Goal: Task Accomplishment & Management: Use online tool/utility

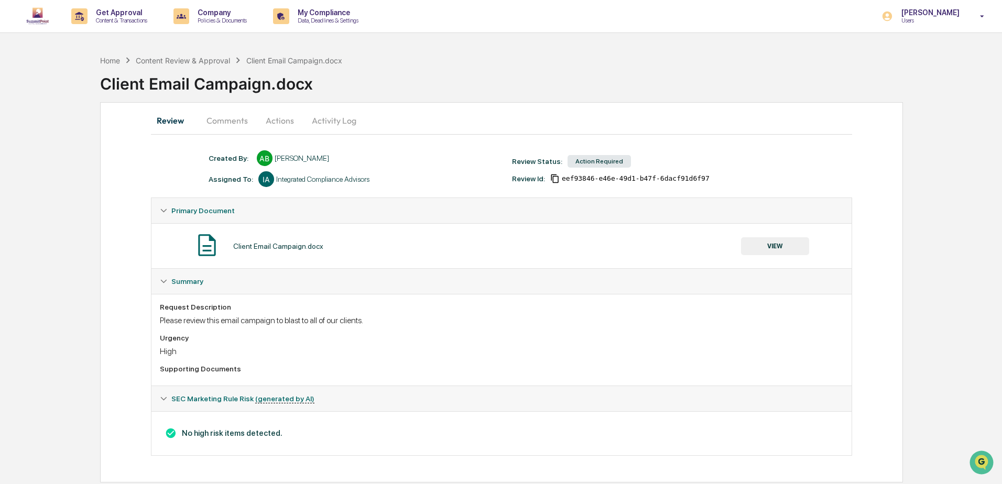
click at [570, 68] on div "Client Email Campaign.docx" at bounding box center [551, 79] width 902 height 27
drag, startPoint x: 212, startPoint y: 317, endPoint x: 407, endPoint y: 353, distance: 198.4
click at [407, 353] on div "Request Description Please review this email campaign to blast to all of our cl…" at bounding box center [501, 340] width 683 height 74
drag, startPoint x: 407, startPoint y: 353, endPoint x: 438, endPoint y: 353, distance: 30.4
click at [438, 353] on div "High" at bounding box center [501, 351] width 683 height 10
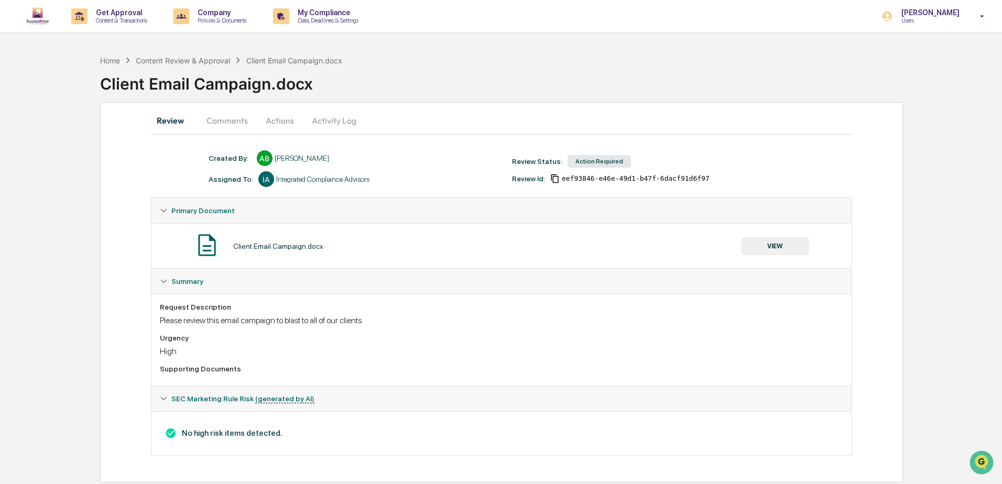
click at [602, 159] on div "Action Required" at bounding box center [599, 161] width 63 height 13
click at [773, 247] on button "VIEW" at bounding box center [775, 246] width 68 height 18
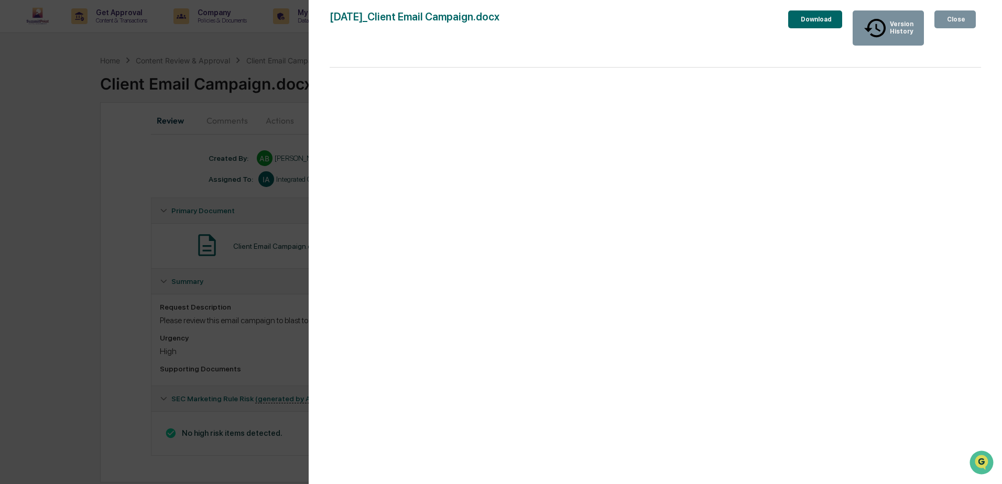
click at [950, 16] on div "Close" at bounding box center [955, 19] width 20 height 7
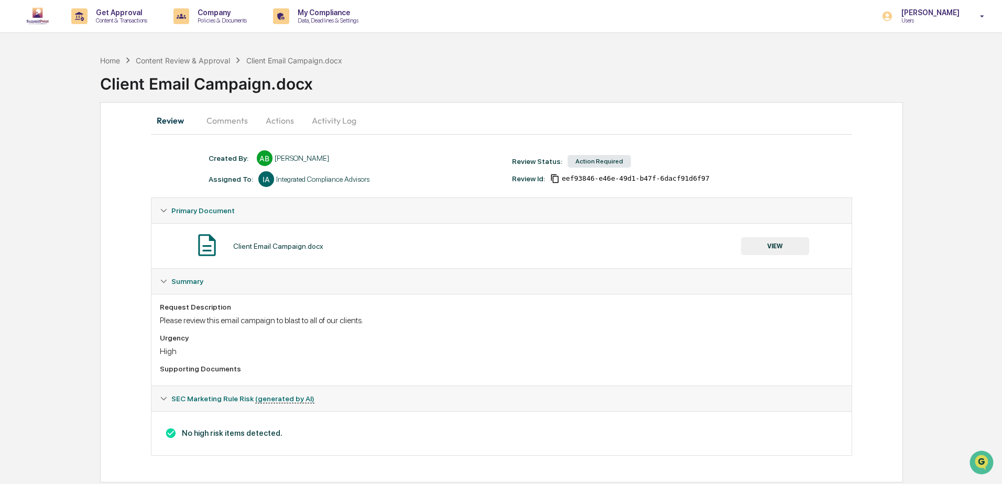
click at [233, 126] on button "Comments" at bounding box center [227, 120] width 58 height 25
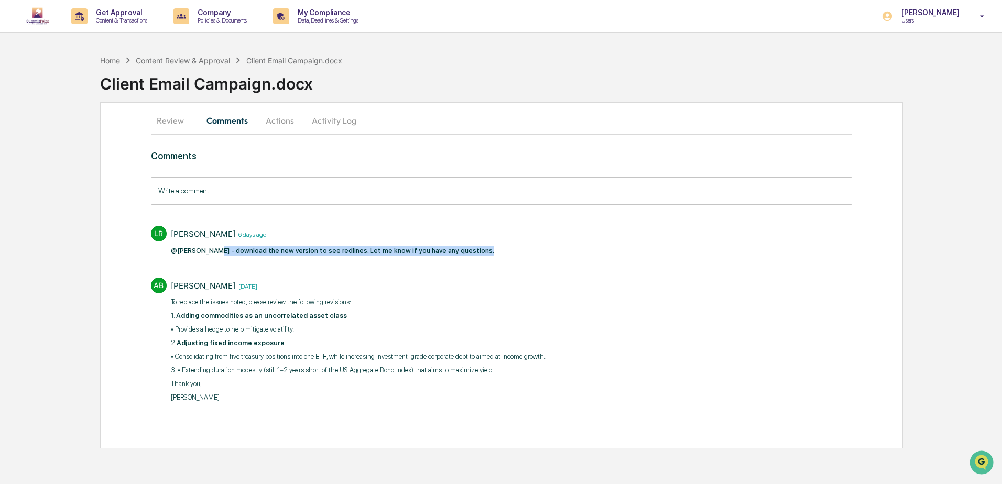
drag, startPoint x: 539, startPoint y: 257, endPoint x: 205, endPoint y: 255, distance: 334.3
click at [205, 255] on div "[PERSON_NAME] Rider [DATE] @[PERSON_NAME] - download the new version to see red…" at bounding box center [501, 240] width 701 height 39
drag, startPoint x: 205, startPoint y: 255, endPoint x: 304, endPoint y: 215, distance: 106.9
click at [312, 228] on div "[PERSON_NAME] [DATE]" at bounding box center [332, 234] width 323 height 16
click at [285, 120] on button "Actions" at bounding box center [279, 120] width 47 height 25
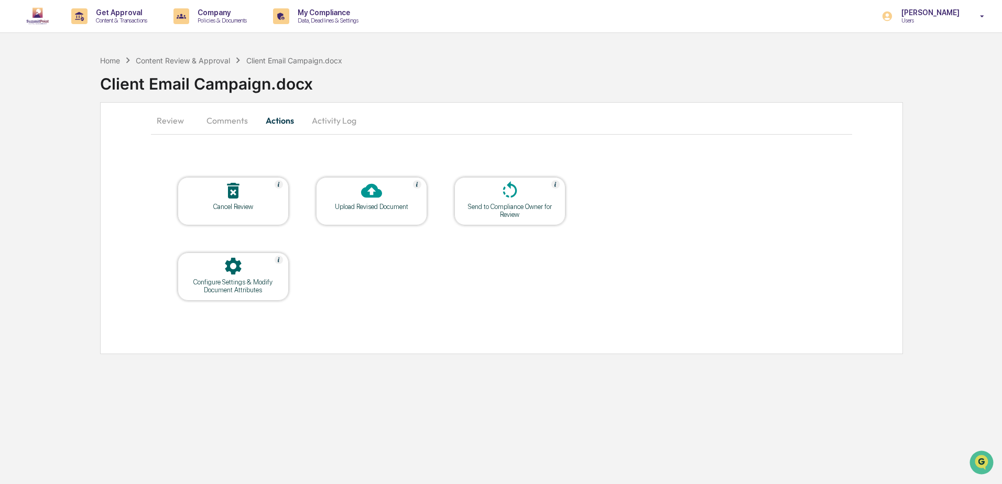
click at [516, 212] on div "Send to Compliance Owner for Review" at bounding box center [510, 211] width 94 height 16
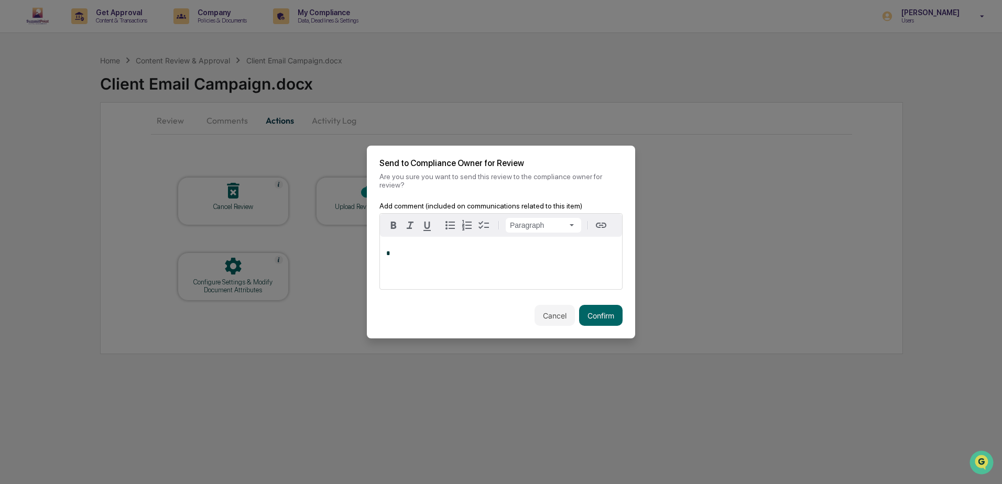
click at [430, 254] on p "*" at bounding box center [501, 253] width 230 height 7
click at [605, 312] on button "Confirm" at bounding box center [600, 315] width 43 height 21
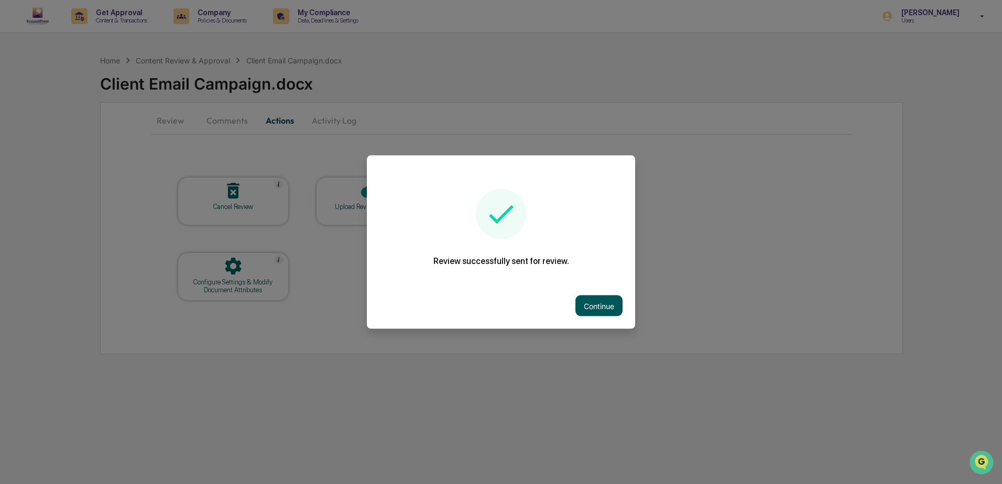
click at [599, 309] on button "Continue" at bounding box center [598, 306] width 47 height 21
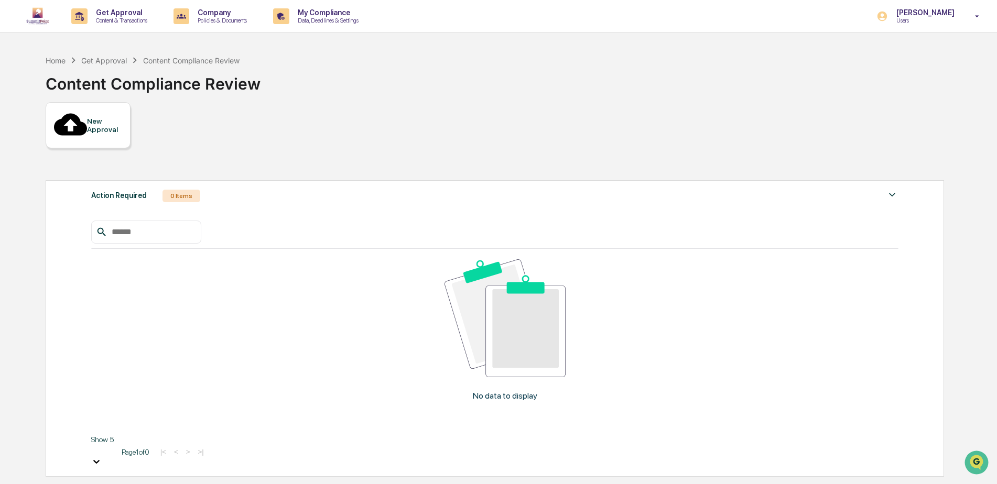
click at [259, 107] on div "New Approval" at bounding box center [494, 125] width 897 height 46
click at [39, 17] on img at bounding box center [37, 16] width 25 height 21
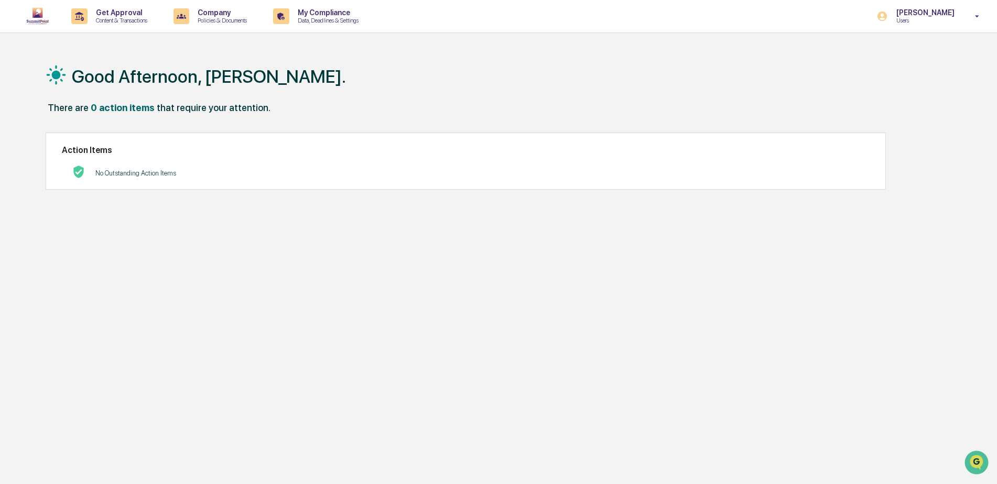
click at [39, 17] on img at bounding box center [37, 16] width 25 height 21
click at [969, 8] on div "[PERSON_NAME] Users" at bounding box center [931, 16] width 131 height 32
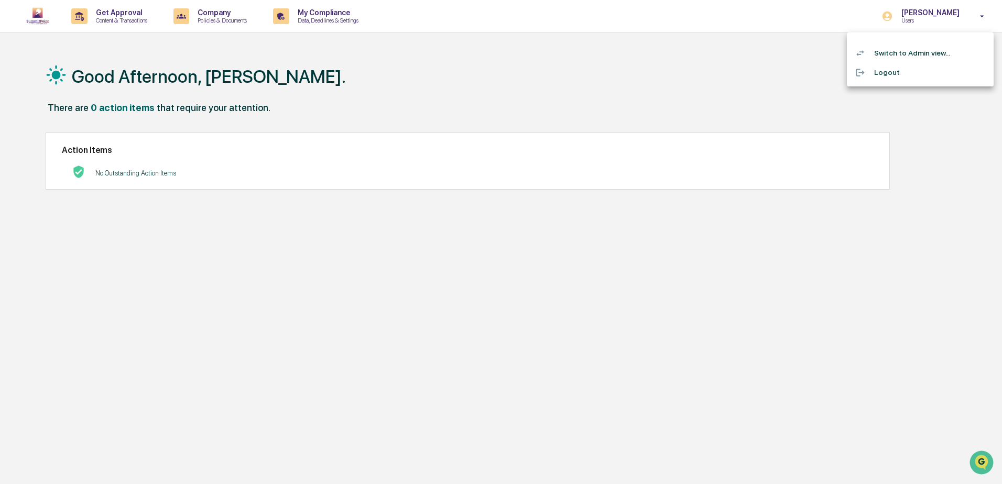
click at [915, 55] on li "Switch to Admin view..." at bounding box center [920, 52] width 147 height 19
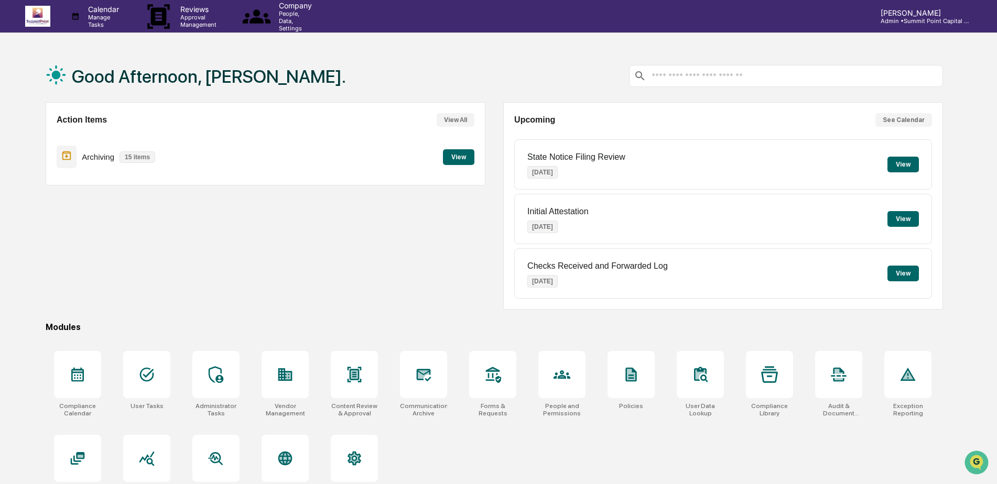
click at [190, 161] on div "Archiving 15 items View" at bounding box center [266, 156] width 418 height 35
click at [458, 156] on button "View" at bounding box center [458, 157] width 31 height 16
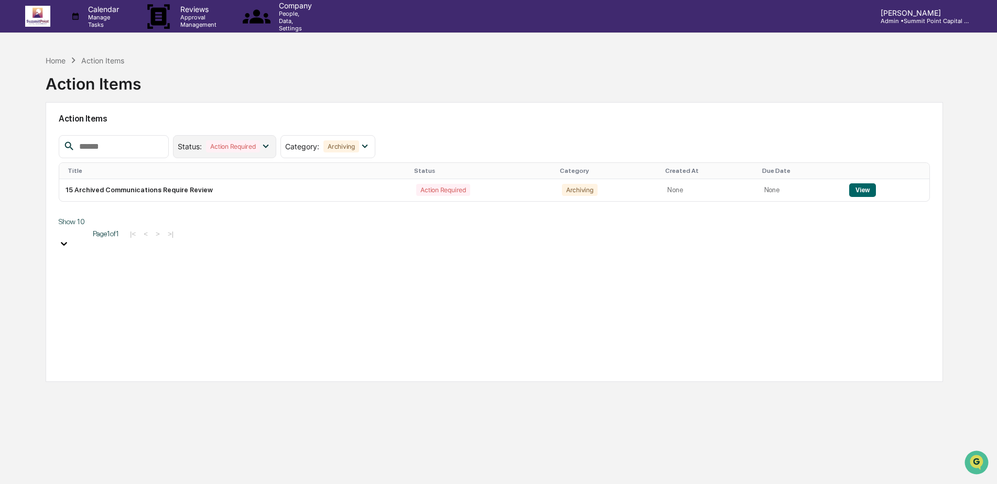
click at [256, 137] on div "Status : Action Required" at bounding box center [224, 146] width 103 height 23
click at [348, 81] on div "Home Action Items Action Items" at bounding box center [494, 76] width 897 height 52
click at [446, 185] on div "Action Required" at bounding box center [442, 190] width 53 height 12
click at [440, 192] on div "Action Required" at bounding box center [442, 190] width 53 height 12
click at [868, 188] on button "View" at bounding box center [862, 190] width 27 height 14
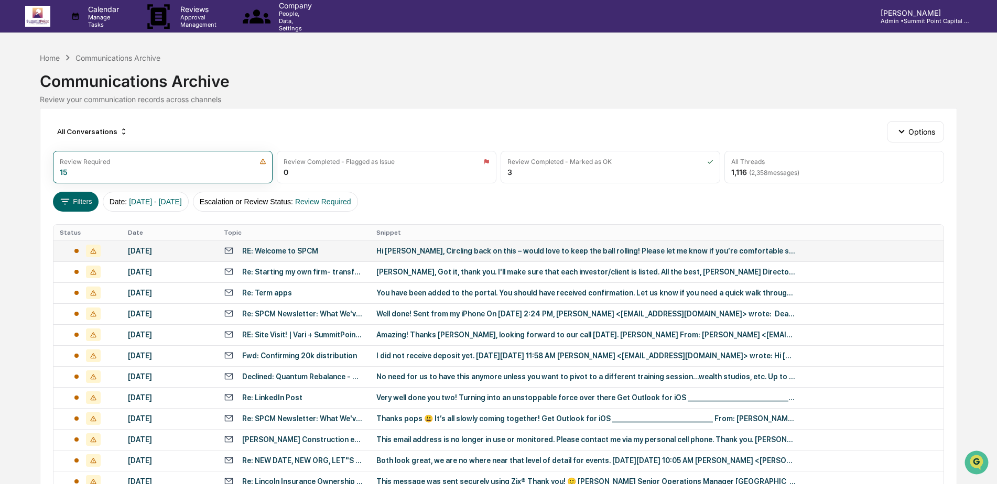
click at [334, 248] on div "RE: Welcome to SPCM" at bounding box center [294, 251] width 140 height 10
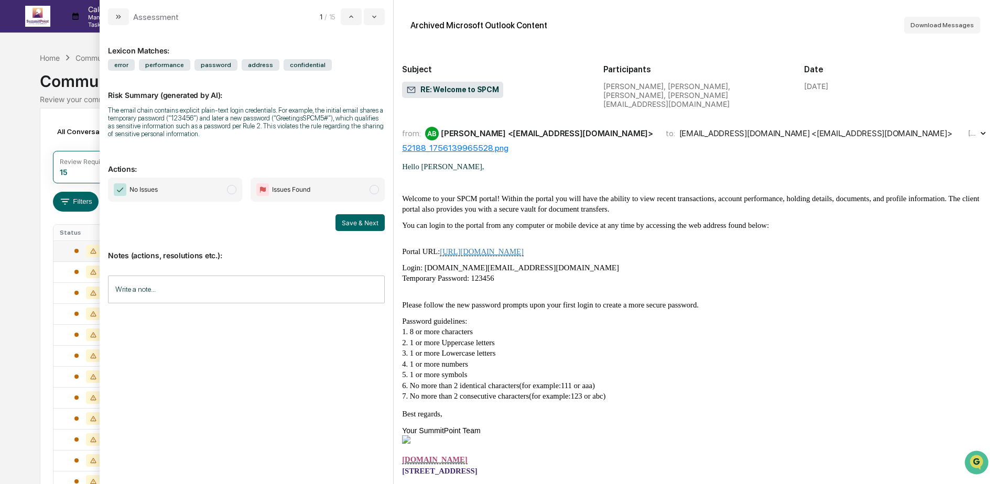
click at [11, 110] on div "Calendar Manage Tasks Reviews Approval Management Company People, Data, Setting…" at bounding box center [498, 307] width 997 height 615
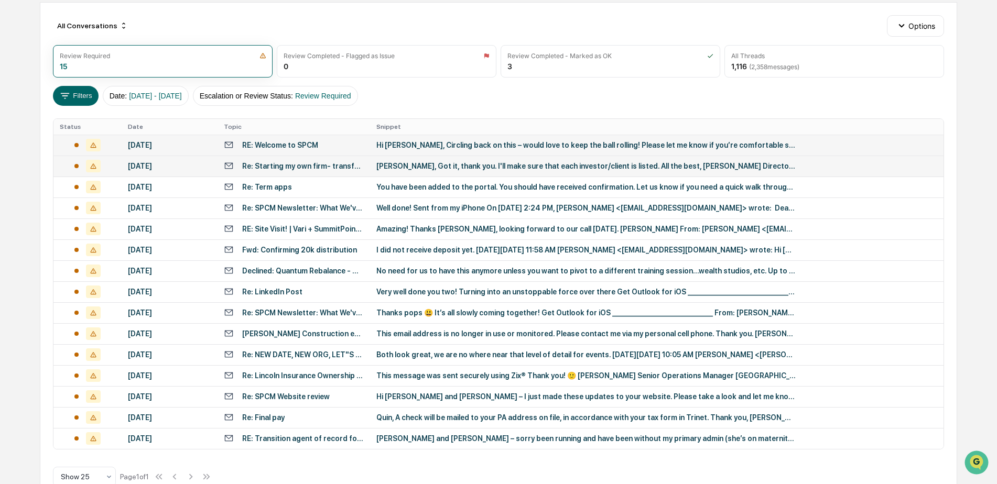
scroll to position [130, 0]
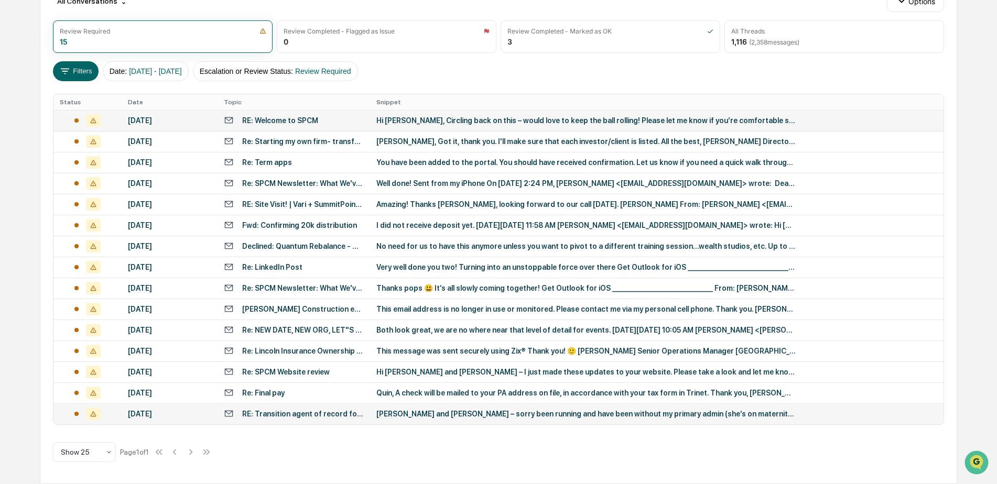
click at [317, 416] on div "RE: Transition agent of record for life insurance policies" at bounding box center [303, 414] width 122 height 8
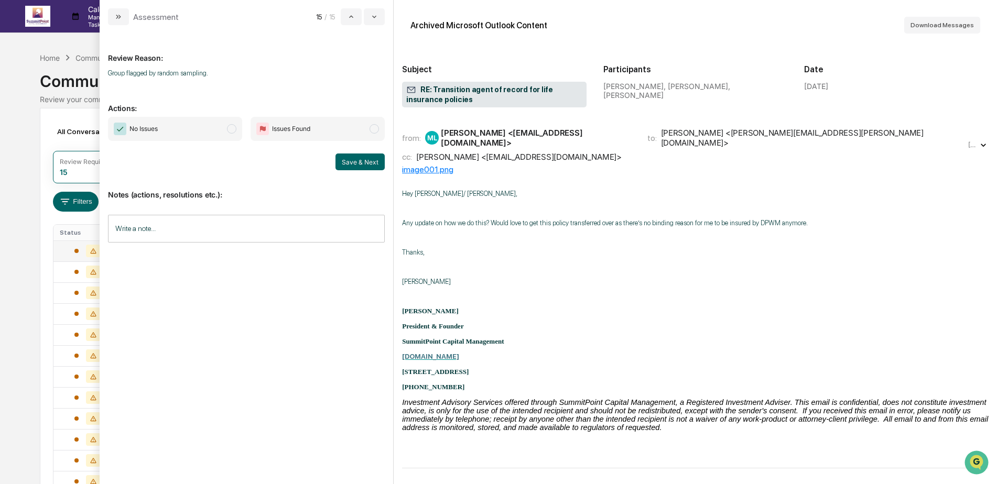
click at [225, 132] on span "No Issues" at bounding box center [175, 129] width 134 height 24
click at [379, 167] on button "Save & Next" at bounding box center [359, 162] width 49 height 17
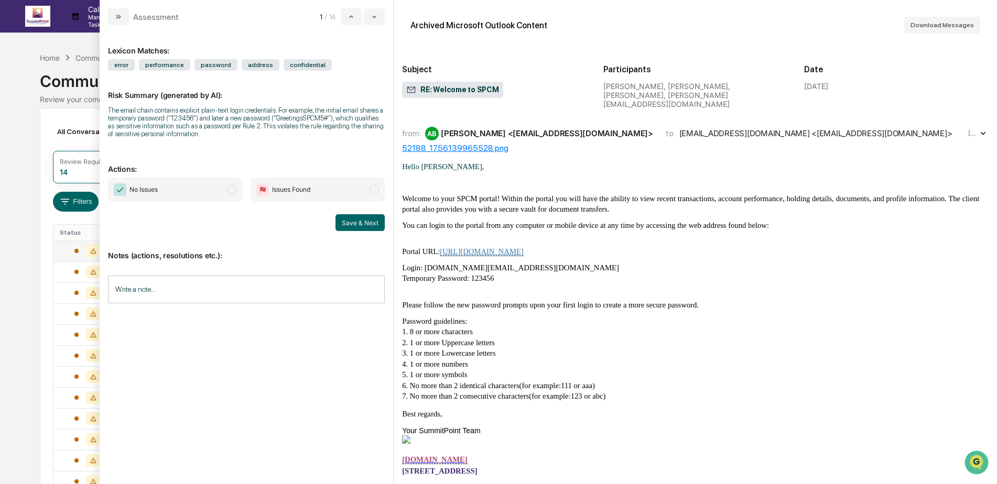
click at [203, 184] on span "No Issues" at bounding box center [175, 190] width 134 height 24
click at [362, 222] on button "Save & Next" at bounding box center [359, 222] width 49 height 17
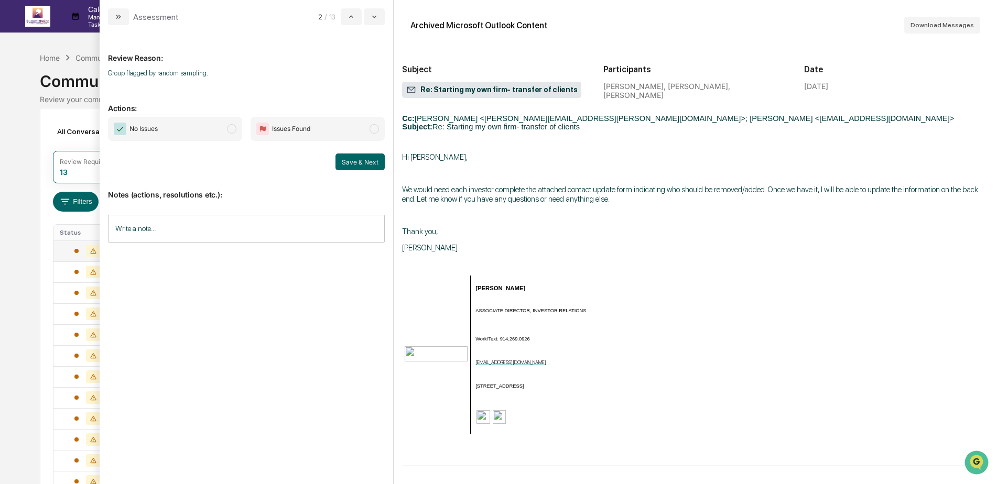
scroll to position [419, 0]
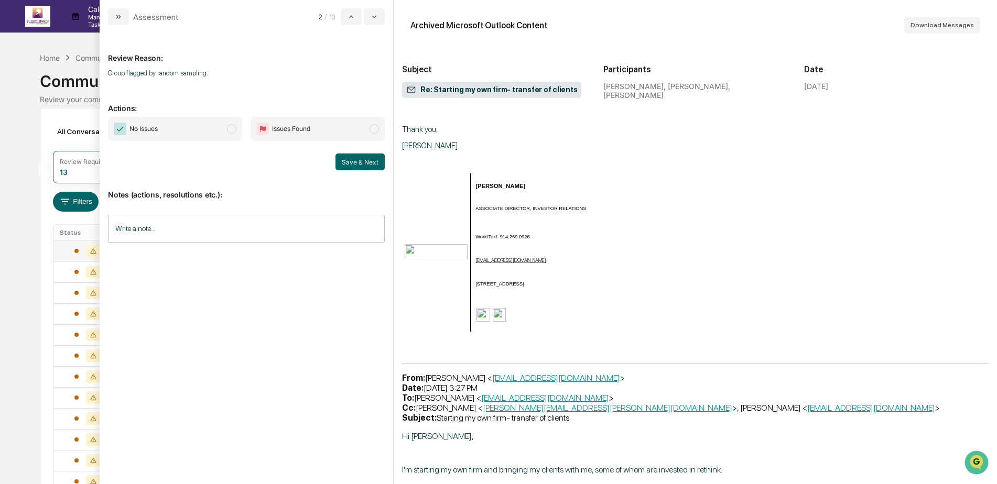
click at [178, 133] on span "No Issues" at bounding box center [175, 129] width 134 height 24
click at [354, 162] on button "Save & Next" at bounding box center [359, 162] width 49 height 17
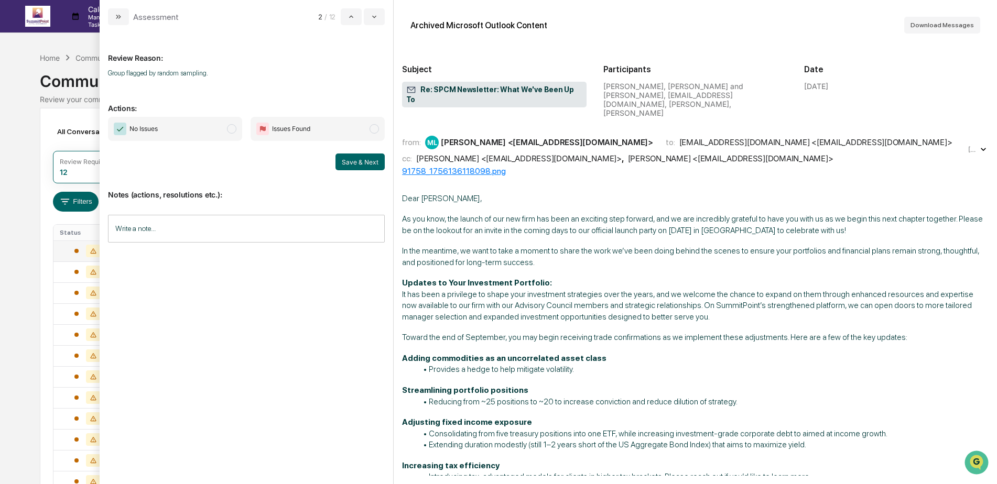
click at [205, 138] on span "No Issues" at bounding box center [175, 129] width 134 height 24
click at [345, 160] on button "Save & Next" at bounding box center [359, 162] width 49 height 17
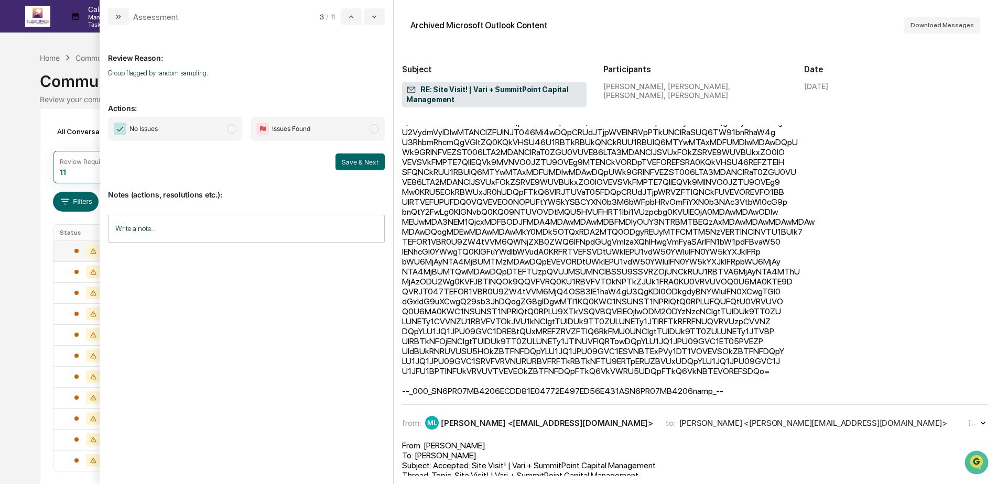
scroll to position [629, 0]
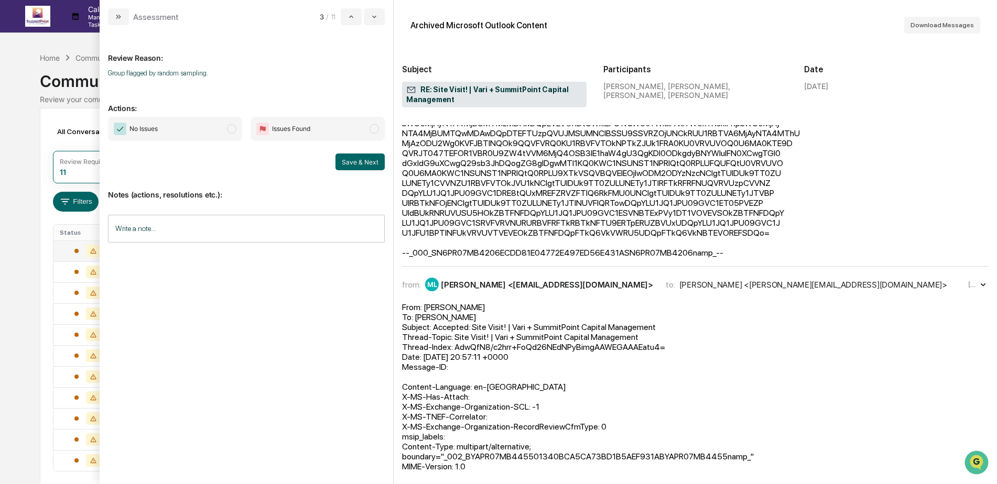
click at [159, 132] on span "No Issues" at bounding box center [175, 129] width 134 height 24
click at [365, 166] on button "Save & Next" at bounding box center [359, 162] width 49 height 17
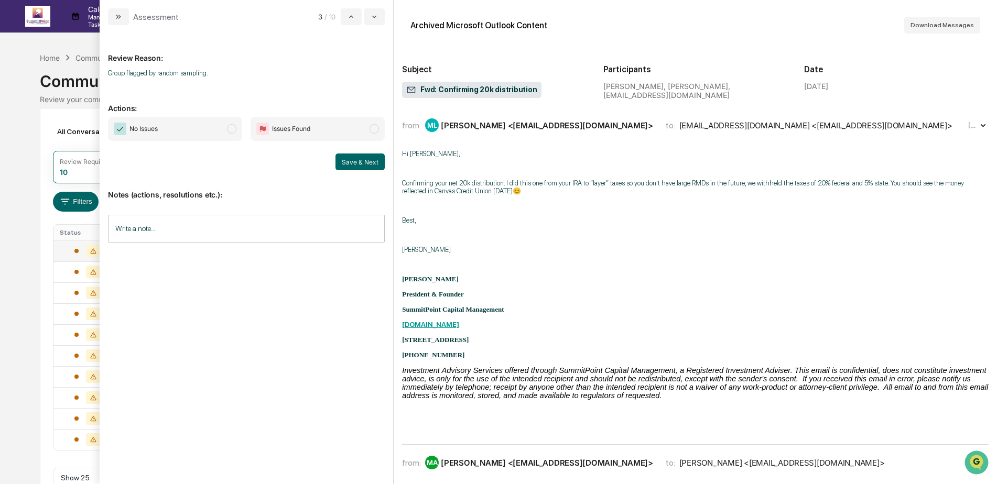
click at [202, 134] on span "No Issues" at bounding box center [175, 129] width 134 height 24
click at [358, 161] on button "Save & Next" at bounding box center [359, 162] width 49 height 17
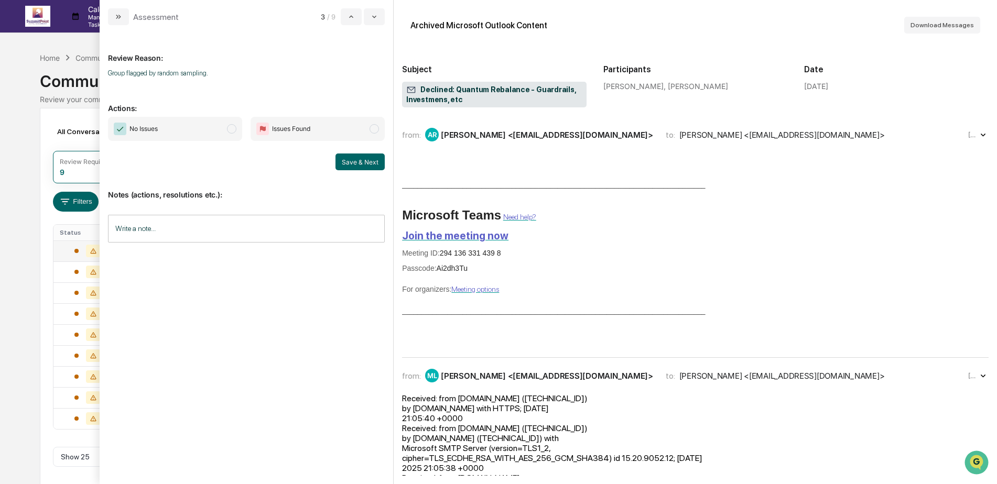
click at [197, 127] on span "No Issues" at bounding box center [175, 129] width 134 height 24
click at [353, 165] on button "Save & Next" at bounding box center [359, 162] width 49 height 17
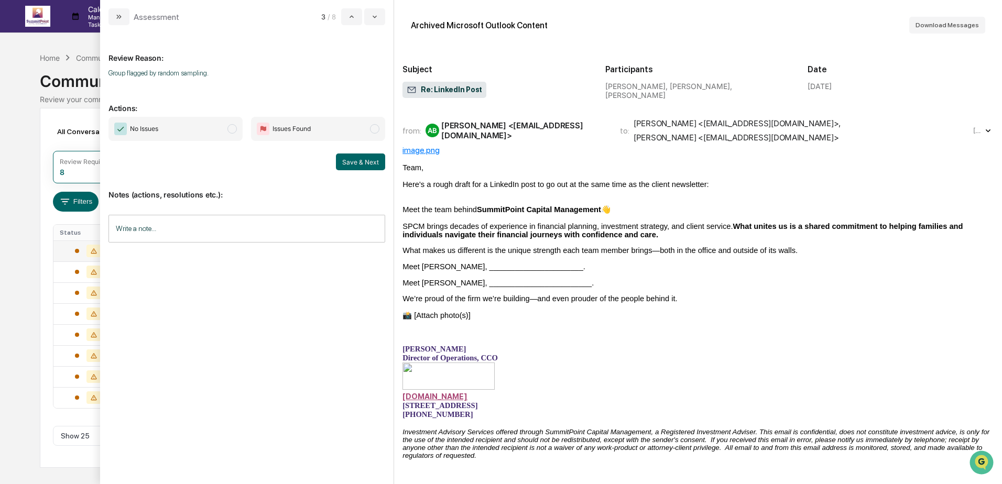
click at [139, 127] on span "No Issues" at bounding box center [144, 129] width 28 height 10
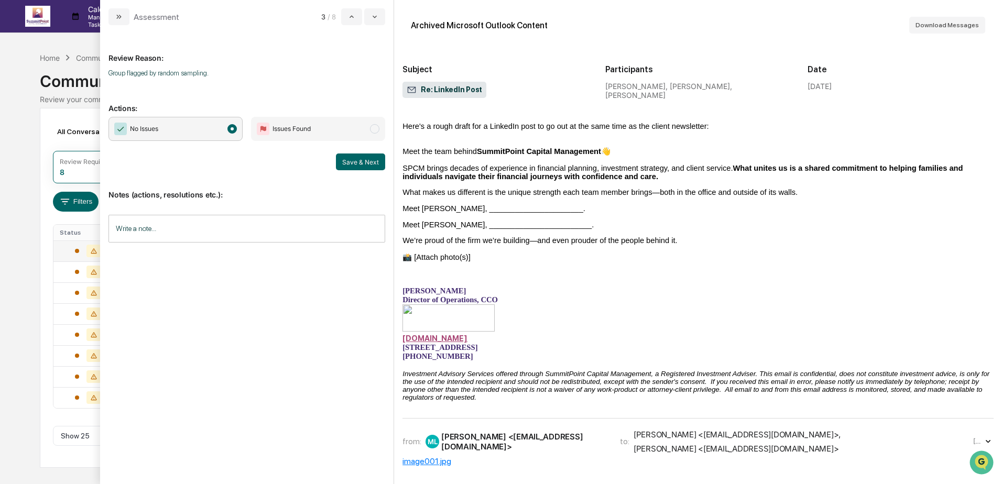
scroll to position [210, 0]
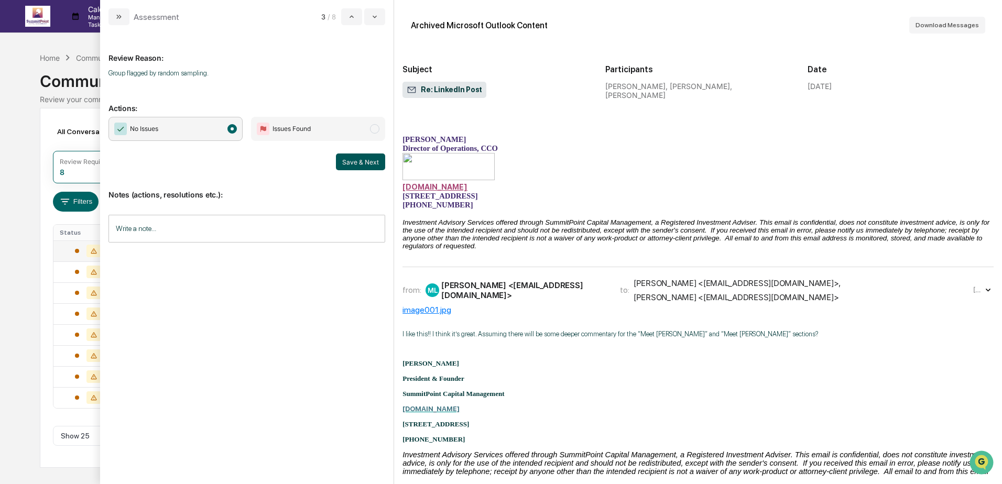
click at [364, 159] on button "Save & Next" at bounding box center [360, 162] width 49 height 17
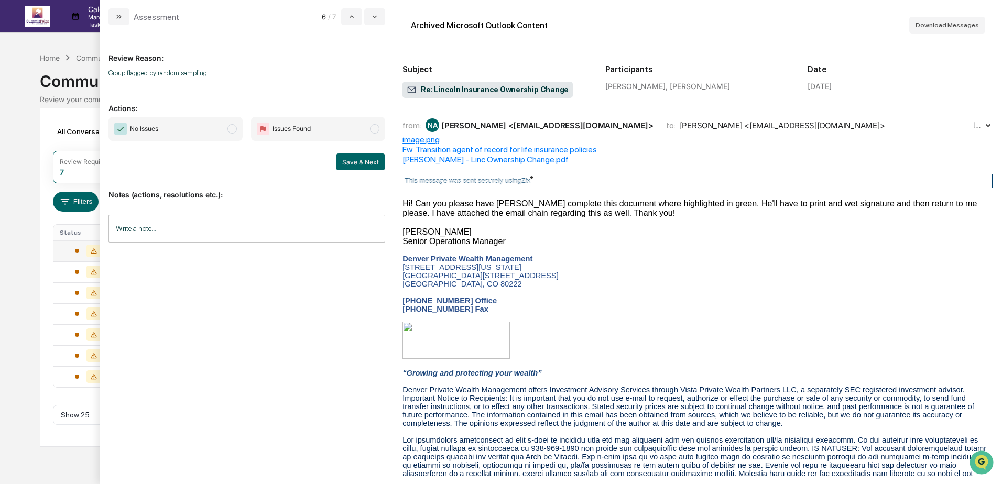
scroll to position [105, 0]
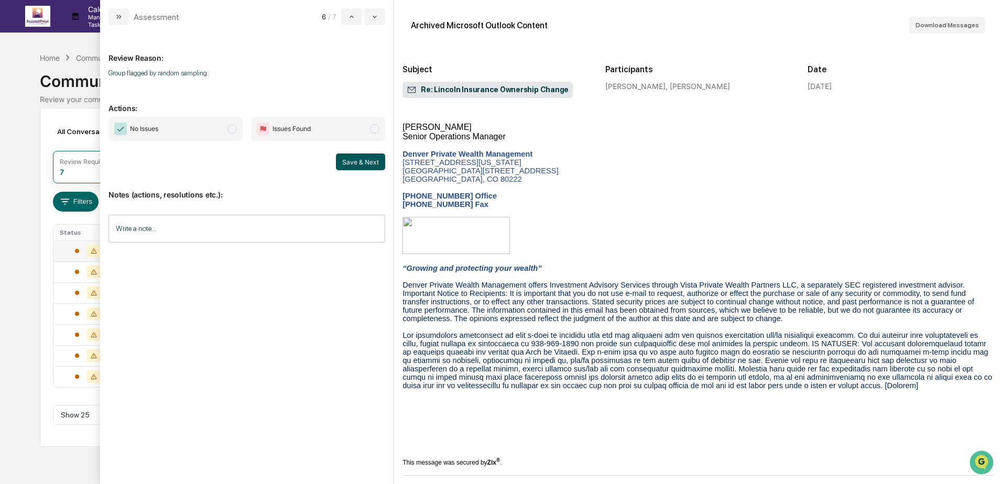
click at [362, 158] on button "Save & Next" at bounding box center [360, 162] width 49 height 17
click at [224, 135] on span "No Issues" at bounding box center [175, 129] width 134 height 24
click at [358, 167] on button "Save & Next" at bounding box center [360, 162] width 49 height 17
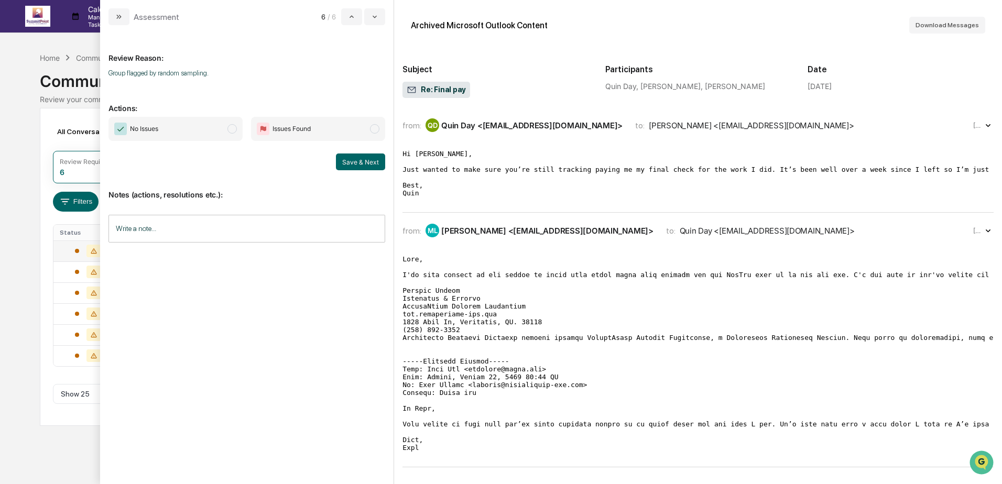
click at [14, 221] on div "Calendar Manage Tasks Reviews Approval Management Company People, Data, Setting…" at bounding box center [501, 242] width 1002 height 484
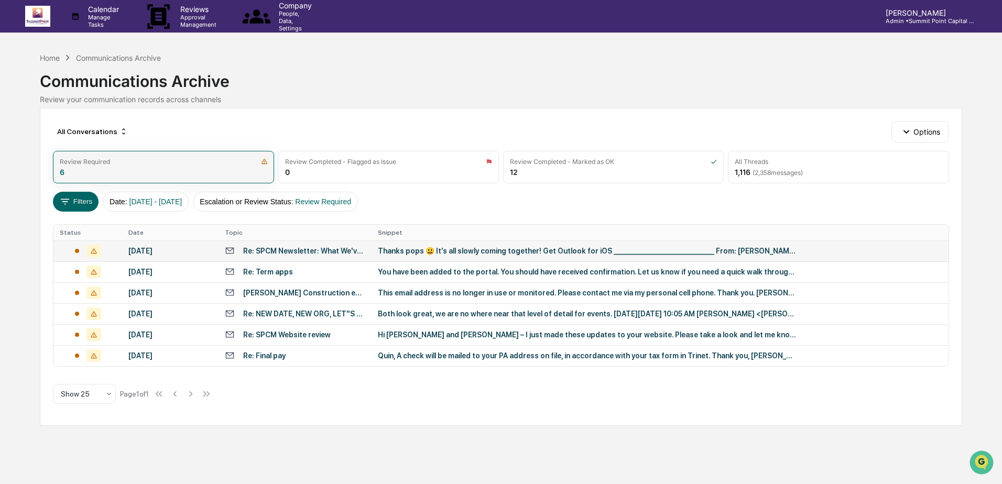
click at [155, 176] on div "Review Required 6" at bounding box center [163, 167] width 221 height 32
click at [421, 248] on div "Thanks pops 😃 It’s all slowly coming together! Get Outlook for iOS ____________…" at bounding box center [587, 251] width 419 height 8
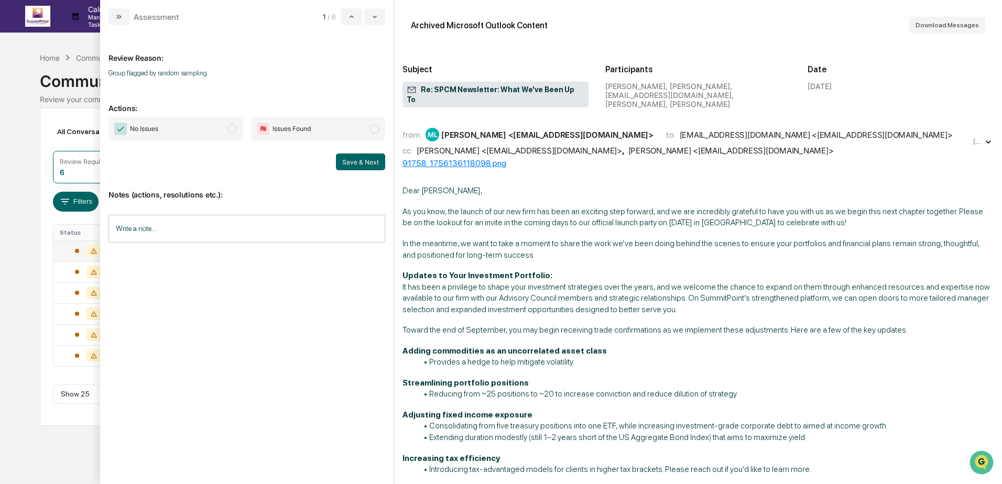
drag, startPoint x: 467, startPoint y: 365, endPoint x: 545, endPoint y: 395, distance: 83.1
drag, startPoint x: 545, startPoint y: 395, endPoint x: 578, endPoint y: 392, distance: 33.1
click at [224, 121] on span "No Issues" at bounding box center [175, 129] width 134 height 24
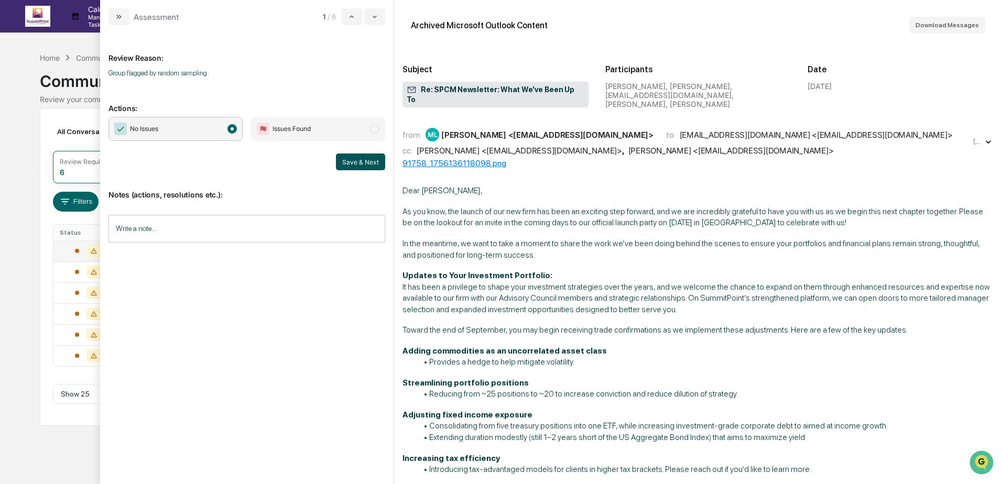
click at [353, 159] on button "Save & Next" at bounding box center [360, 162] width 49 height 17
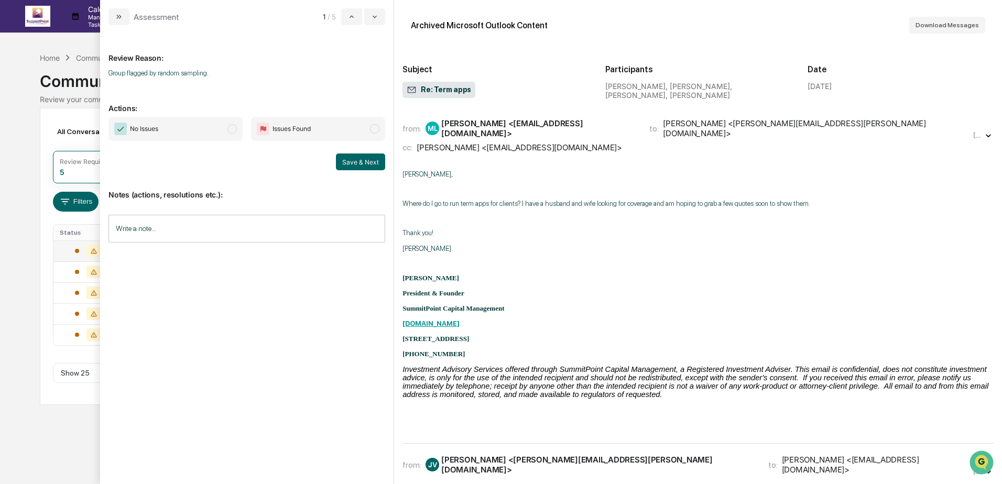
click at [204, 126] on span "No Issues" at bounding box center [175, 129] width 134 height 24
click at [341, 161] on button "Save & Next" at bounding box center [360, 162] width 49 height 17
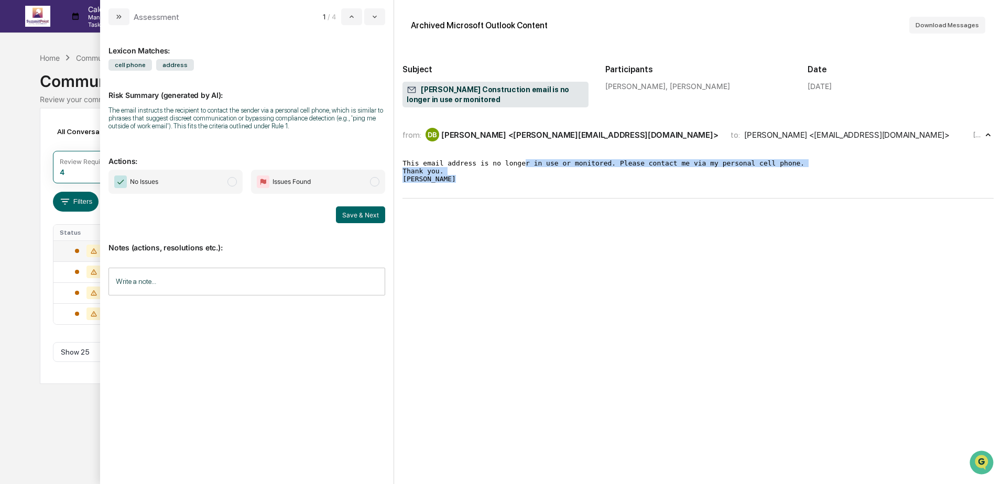
drag, startPoint x: 514, startPoint y: 167, endPoint x: 664, endPoint y: 191, distance: 152.2
click at [664, 183] on pre "This email address is no longer in use or monitored. Please contact me via my p…" at bounding box center [697, 171] width 591 height 24
drag, startPoint x: 664, startPoint y: 191, endPoint x: 651, endPoint y: 190, distance: 13.1
click at [651, 183] on pre "This email address is no longer in use or monitored. Please contact me via my p…" at bounding box center [697, 171] width 591 height 24
click at [480, 175] on pre "This email address is no longer in use or monitored. Please contact me via my p…" at bounding box center [697, 171] width 591 height 24
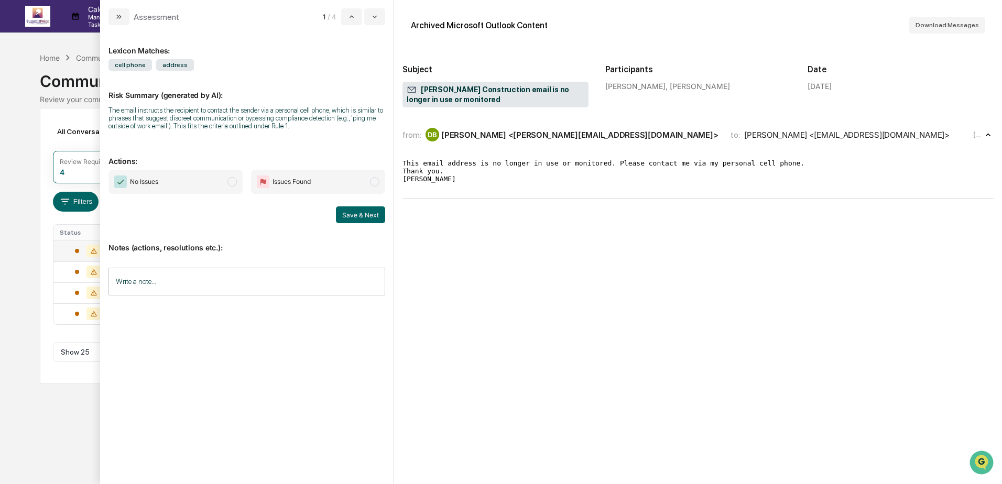
click at [211, 187] on span "No Issues" at bounding box center [175, 182] width 134 height 24
click at [343, 212] on button "Save & Next" at bounding box center [360, 214] width 49 height 17
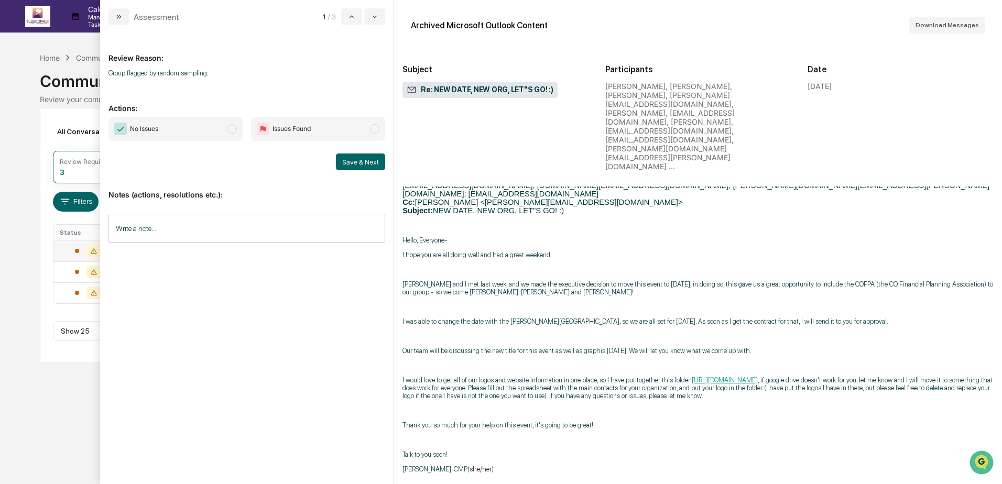
scroll to position [1310, 0]
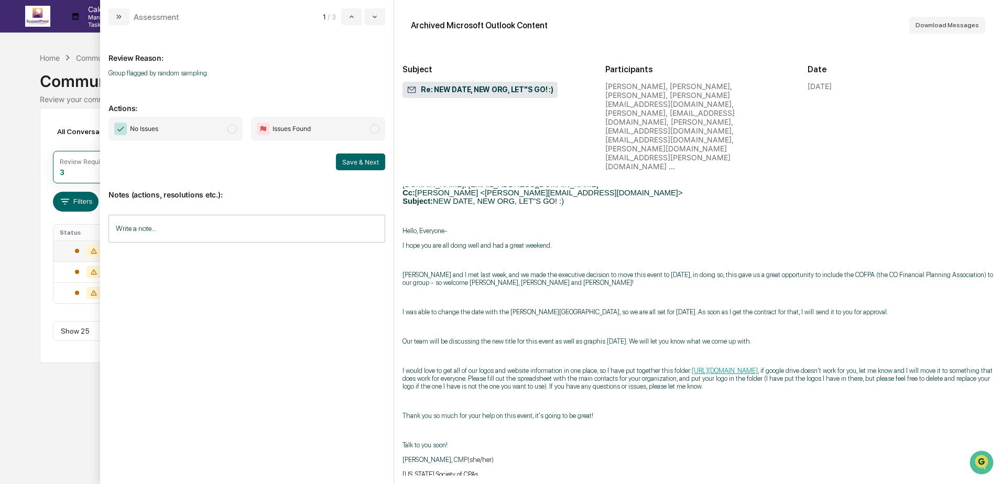
click at [201, 134] on span "No Issues" at bounding box center [175, 129] width 134 height 24
click at [350, 164] on button "Save & Next" at bounding box center [360, 162] width 49 height 17
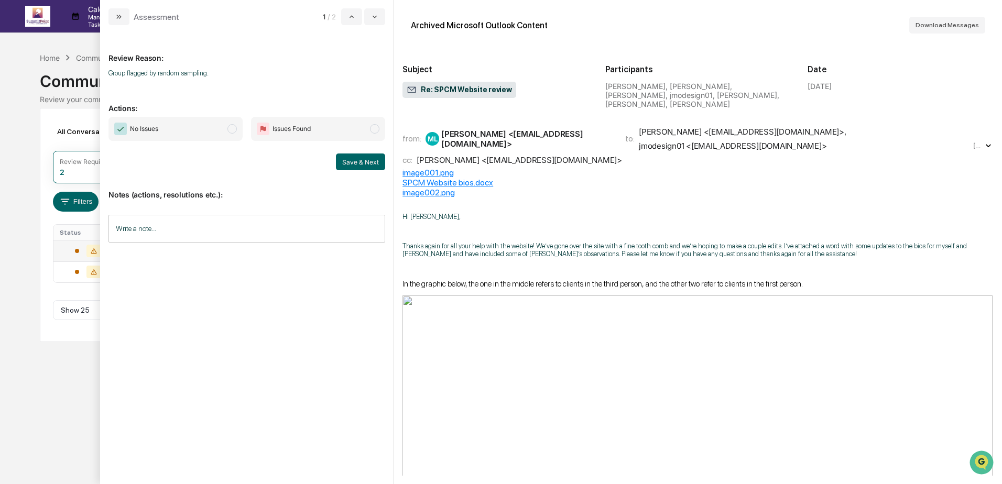
click at [209, 132] on span "No Issues" at bounding box center [175, 129] width 134 height 24
click at [362, 164] on button "Save & Next" at bounding box center [360, 162] width 49 height 17
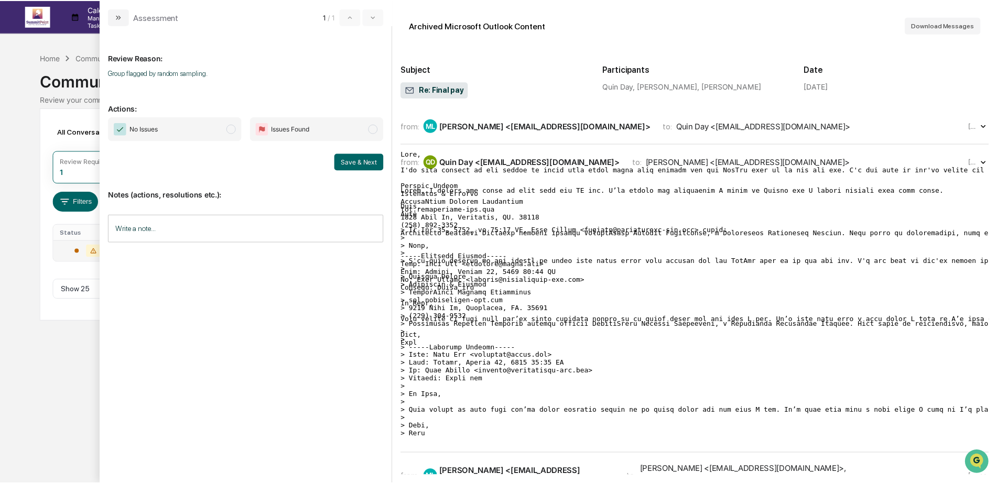
scroll to position [367, 0]
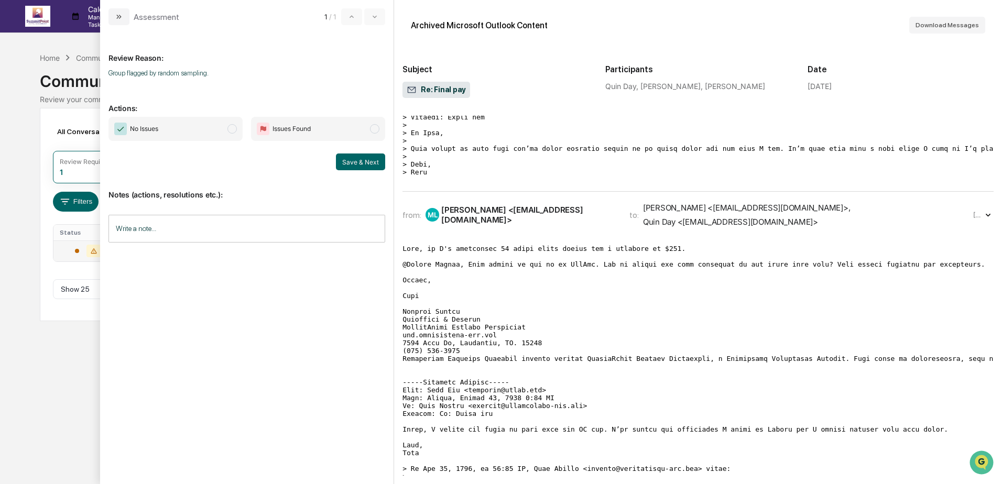
click at [194, 131] on span "No Issues" at bounding box center [175, 129] width 134 height 24
click at [370, 164] on button "Save & Next" at bounding box center [360, 162] width 49 height 17
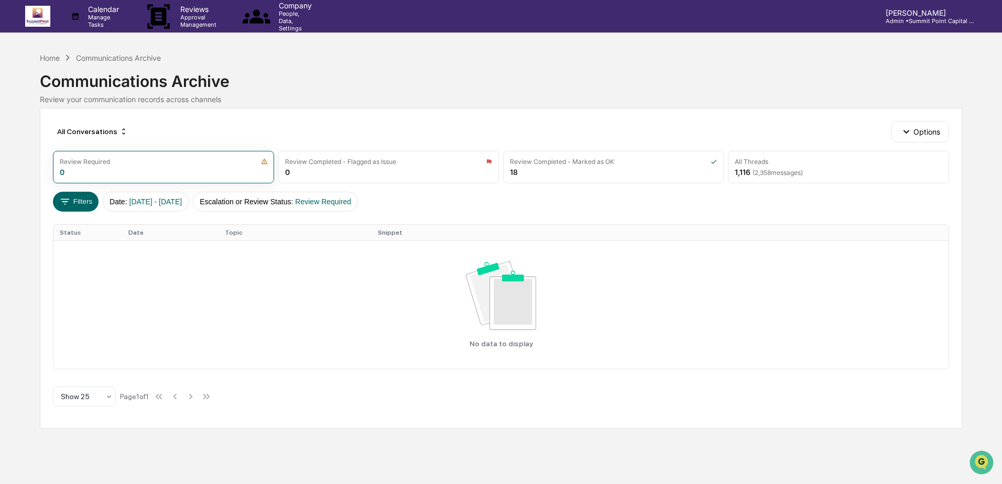
click at [476, 85] on div "Communications Archive" at bounding box center [501, 76] width 922 height 27
click at [52, 59] on div "Home" at bounding box center [50, 57] width 20 height 9
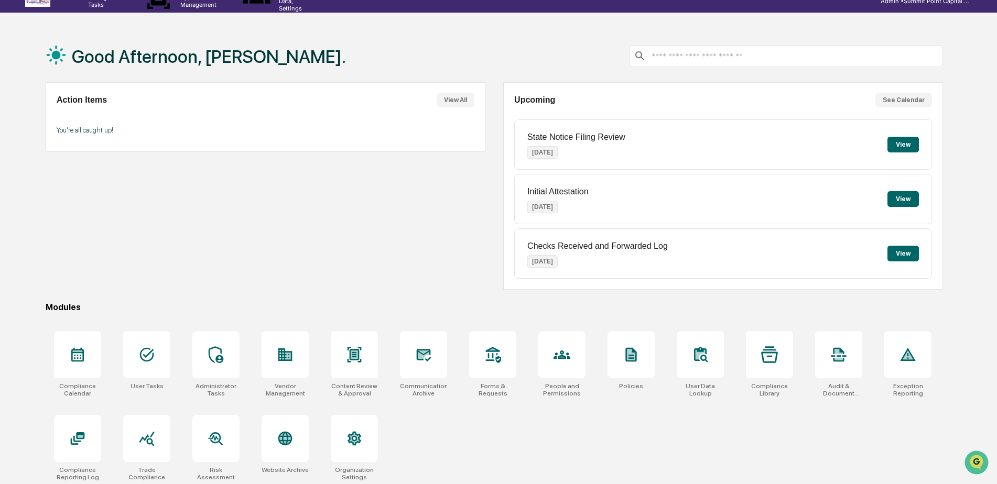
scroll to position [50, 0]
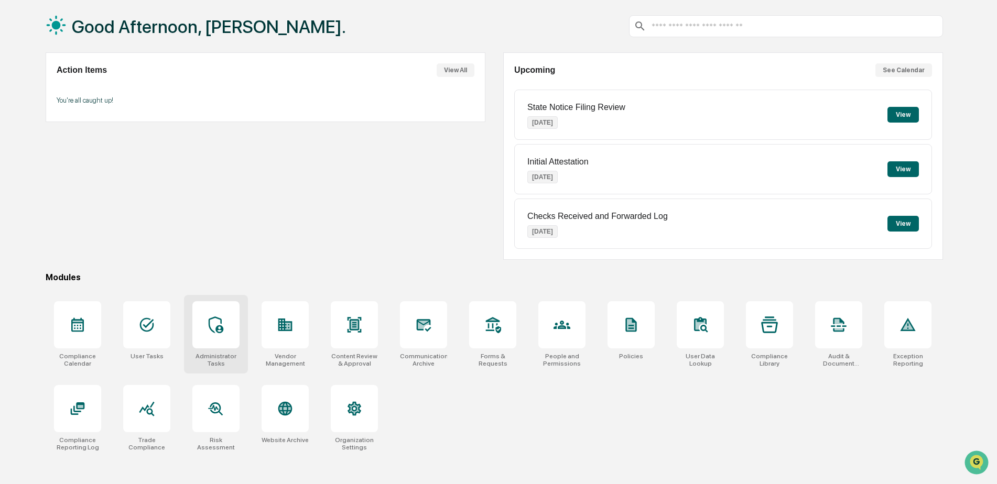
click at [220, 335] on div at bounding box center [215, 324] width 47 height 47
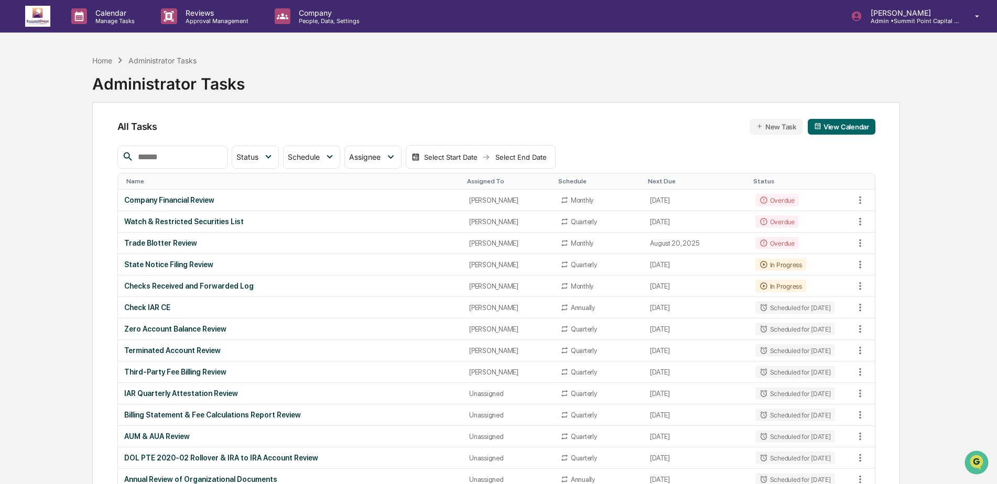
click at [747, 76] on div "Home Administrator Tasks Administrator Tasks" at bounding box center [496, 76] width 808 height 52
click at [735, 63] on div "Home Administrator Tasks Administrator Tasks" at bounding box center [496, 76] width 808 height 52
